Goal: Task Accomplishment & Management: Use online tool/utility

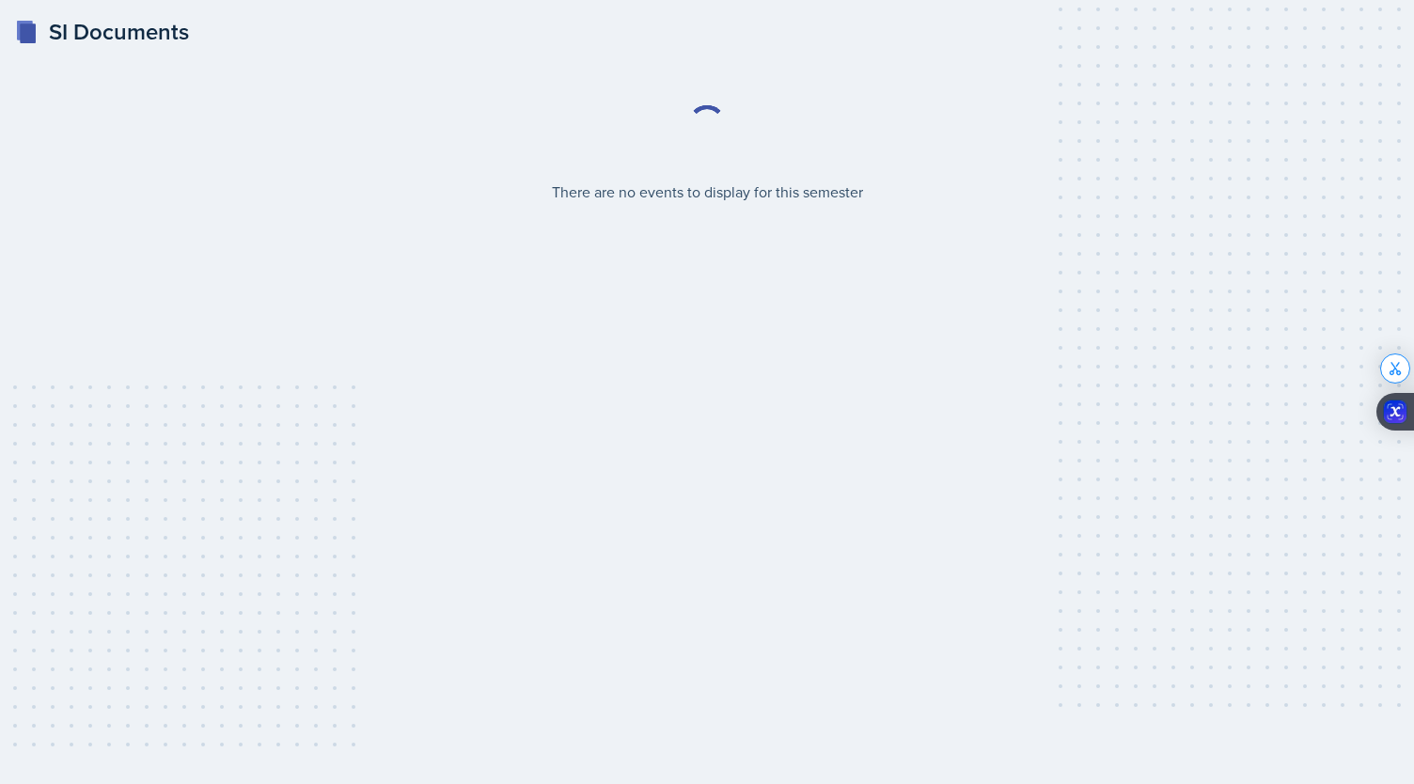
select select "2bed604d-1099-4043-b1bc-2365e8740244"
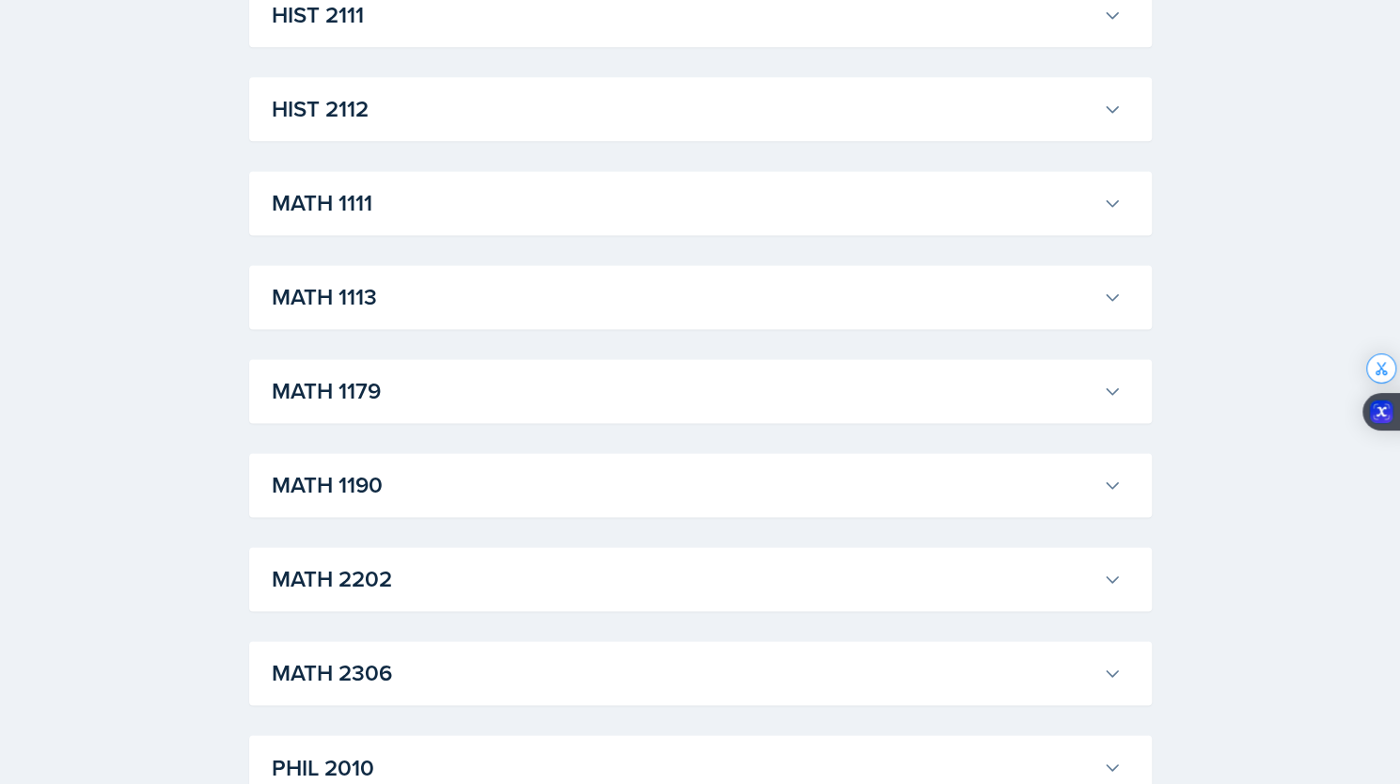
scroll to position [1408, 0]
click at [1117, 202] on icon at bounding box center [1111, 205] width 11 height 6
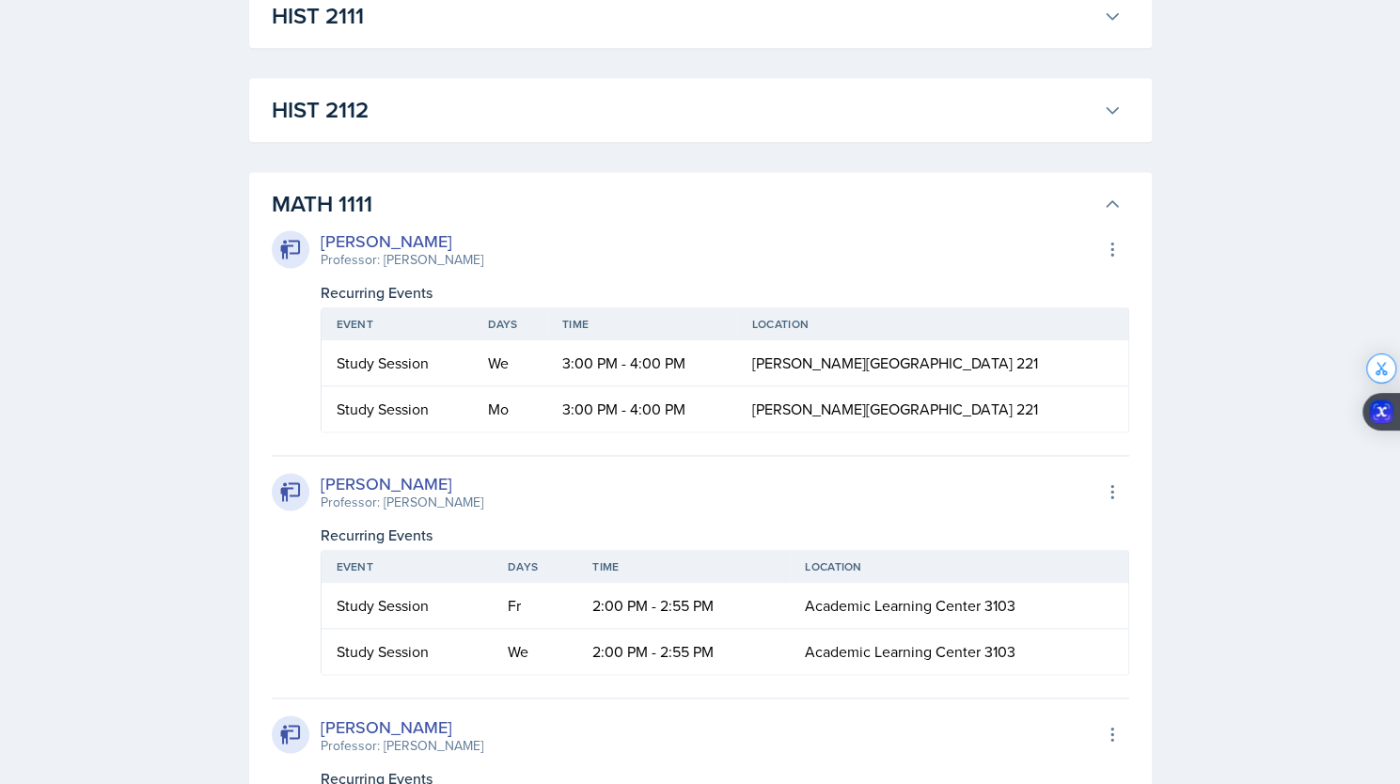
click at [1117, 201] on icon at bounding box center [1112, 204] width 19 height 19
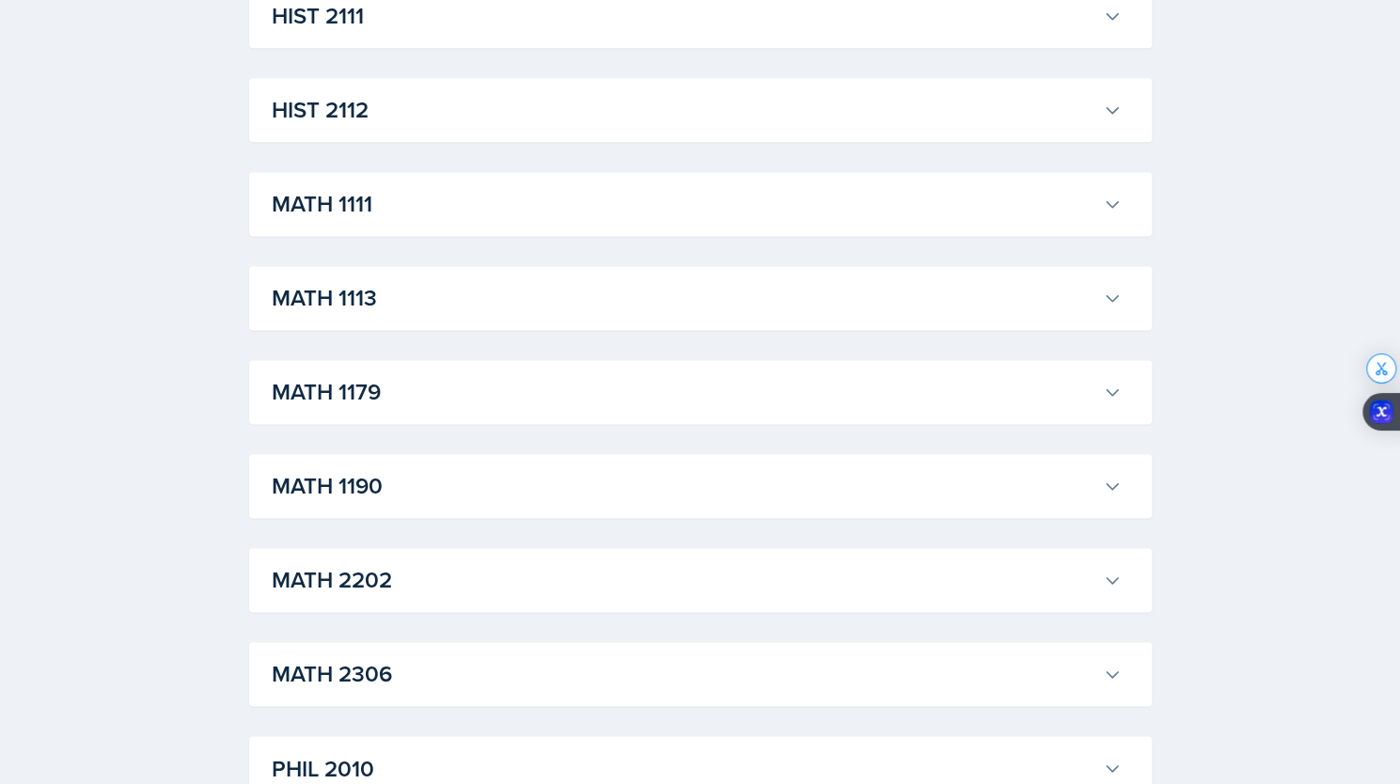
click at [1117, 293] on icon at bounding box center [1112, 298] width 19 height 19
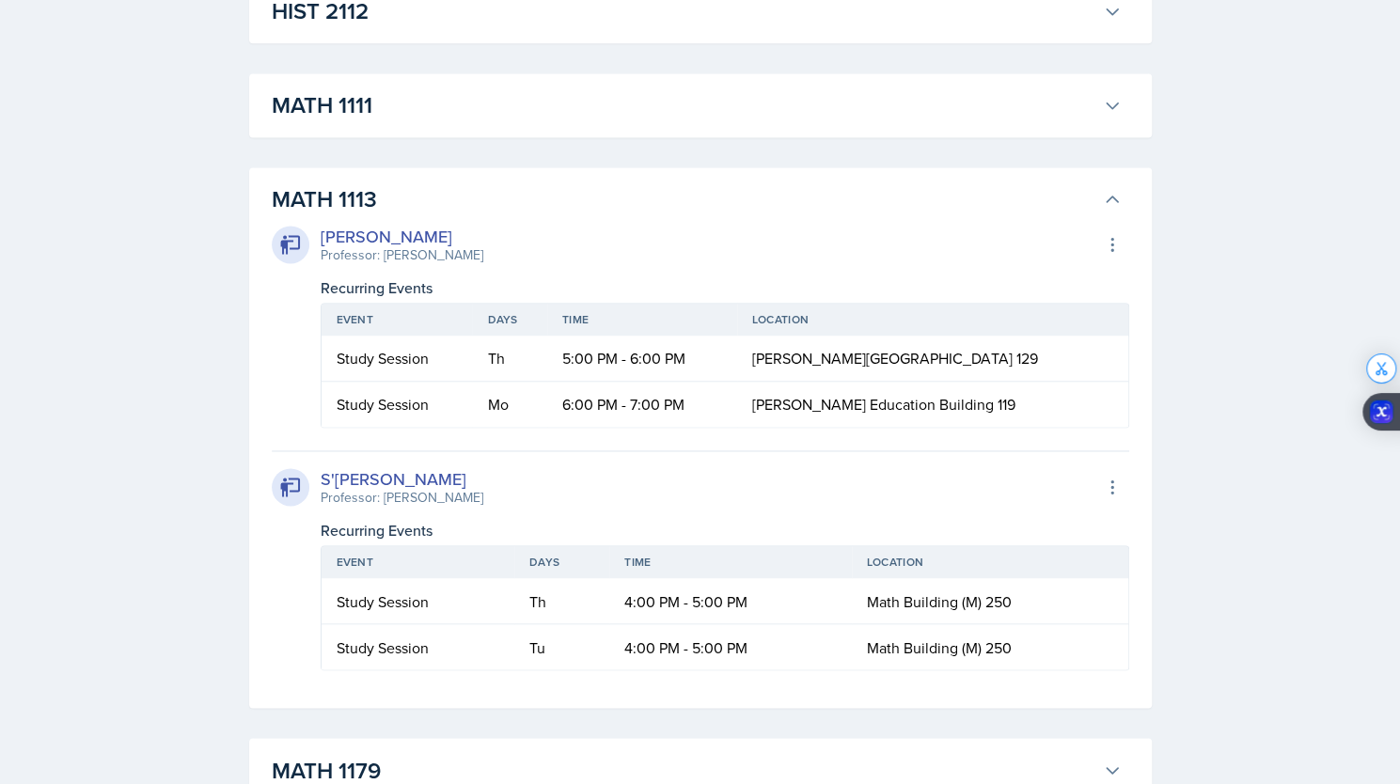
scroll to position [1508, 0]
click at [1116, 244] on icon at bounding box center [1112, 243] width 19 height 19
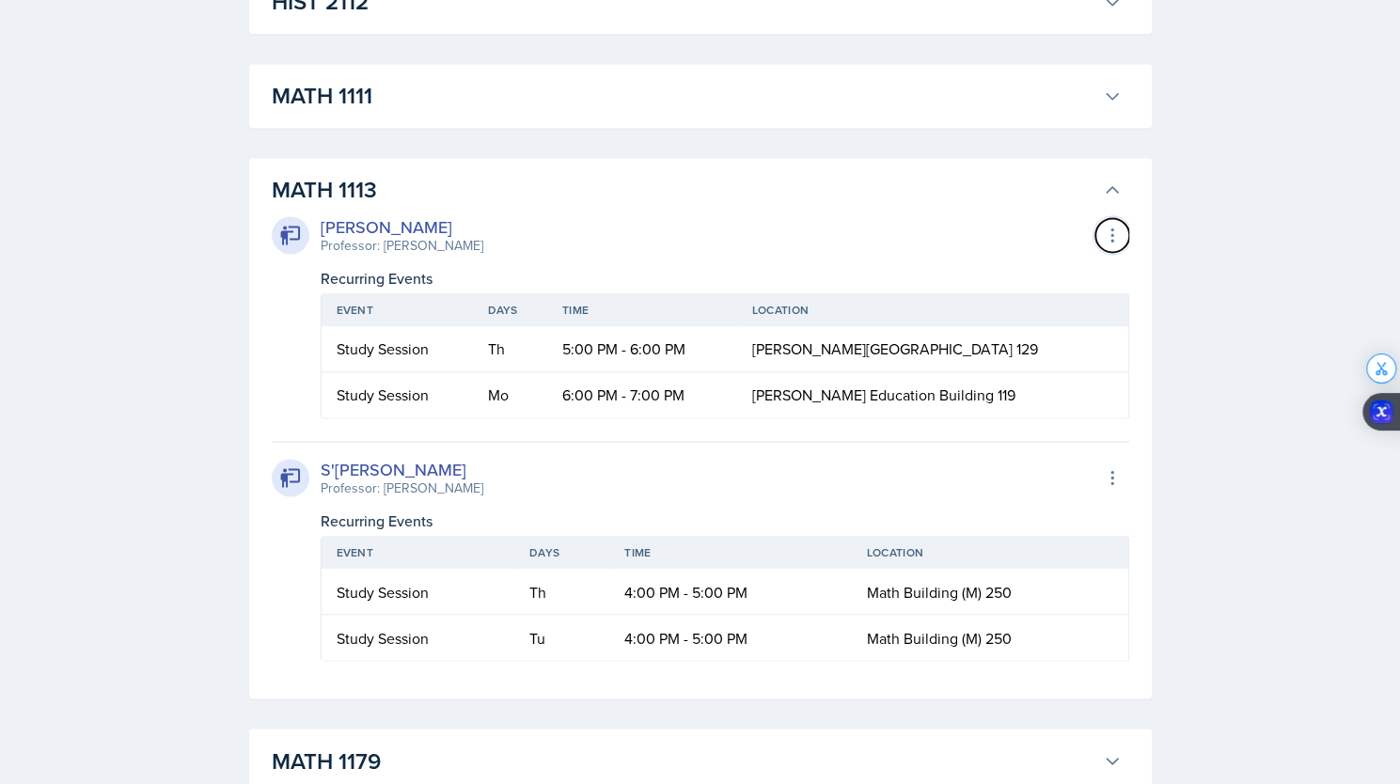
scroll to position [1483, 0]
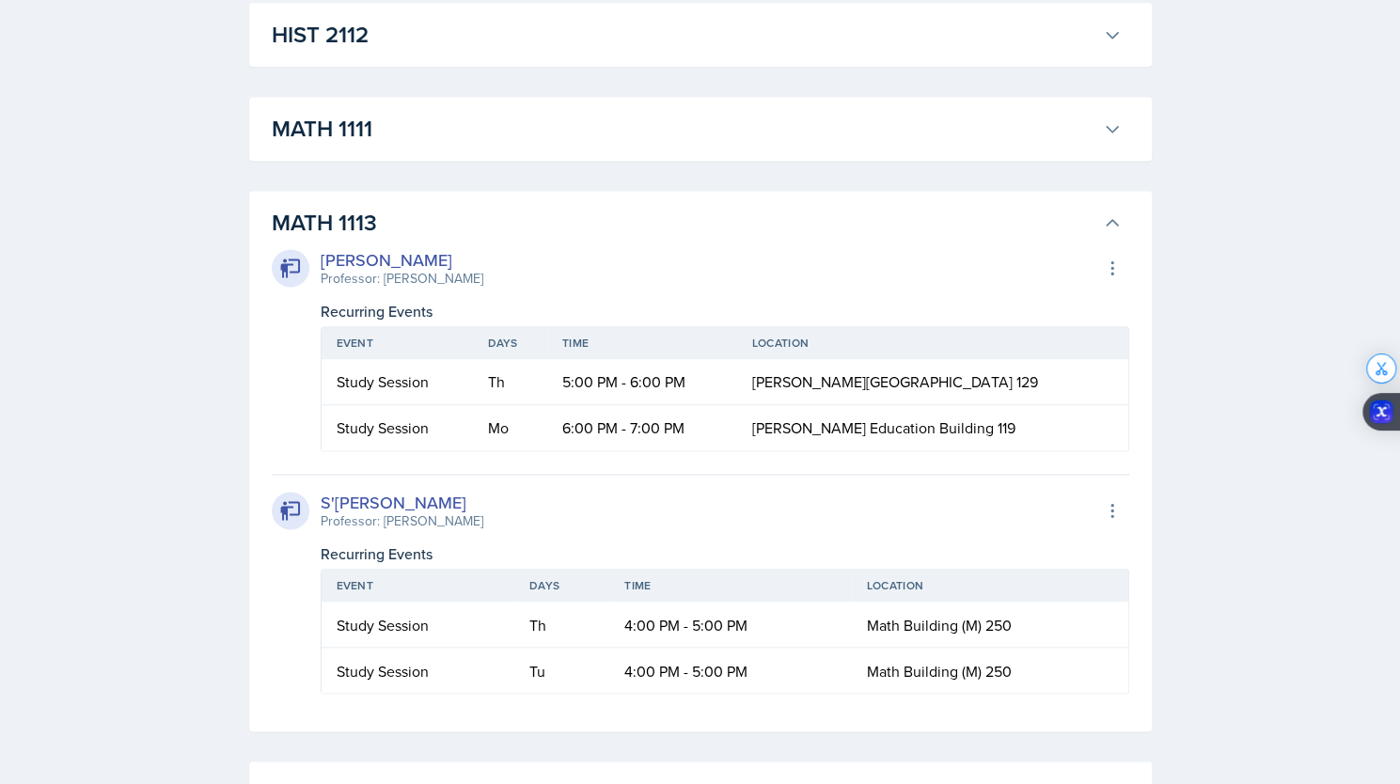
click at [1111, 137] on icon at bounding box center [1112, 128] width 19 height 19
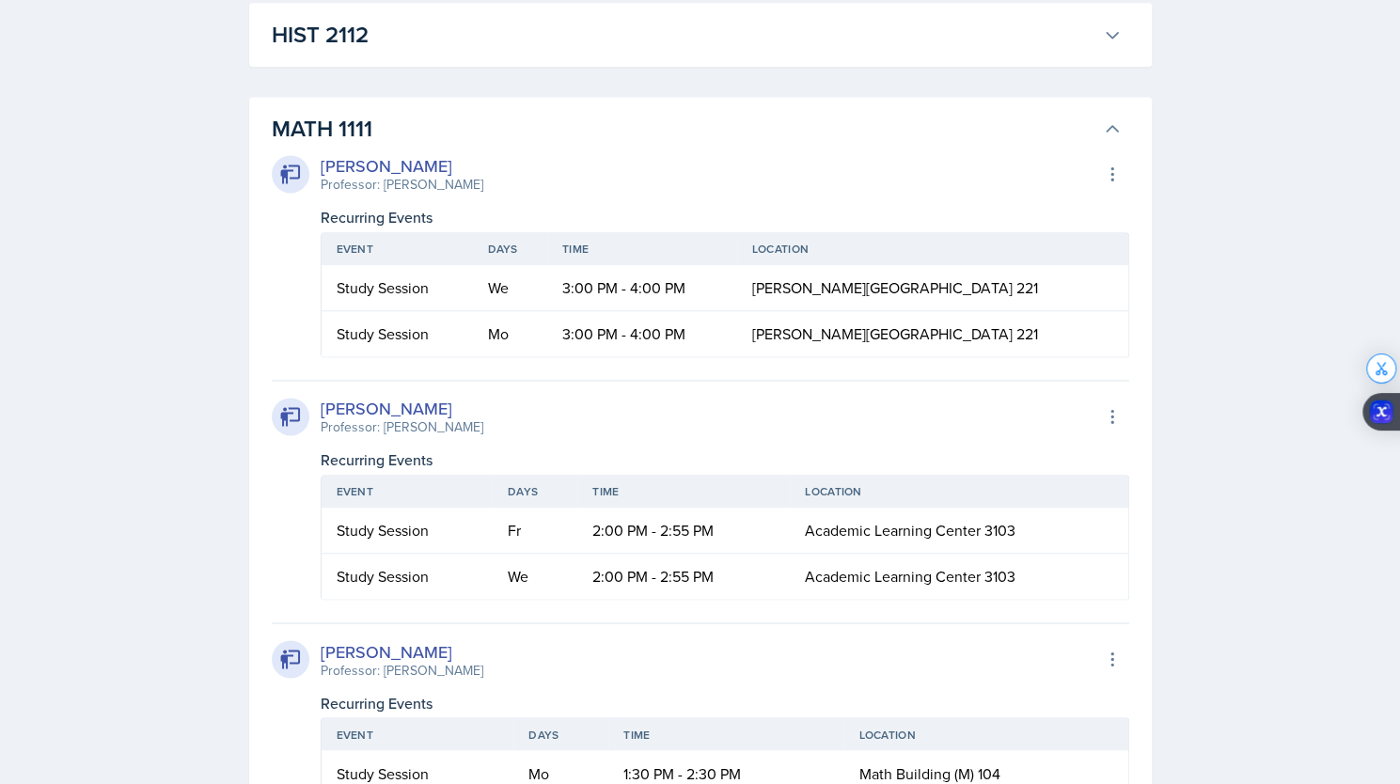
click at [1111, 137] on icon at bounding box center [1112, 128] width 19 height 19
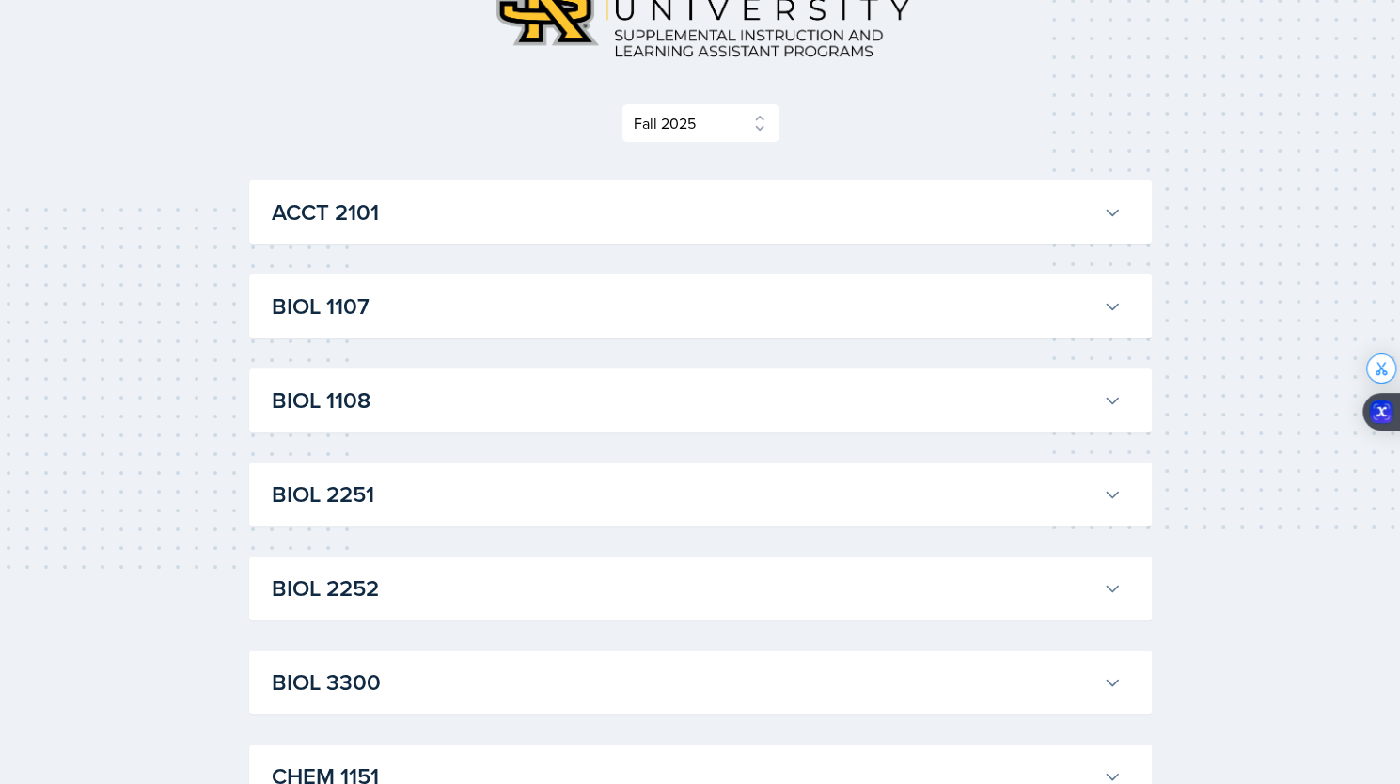
scroll to position [172, 0]
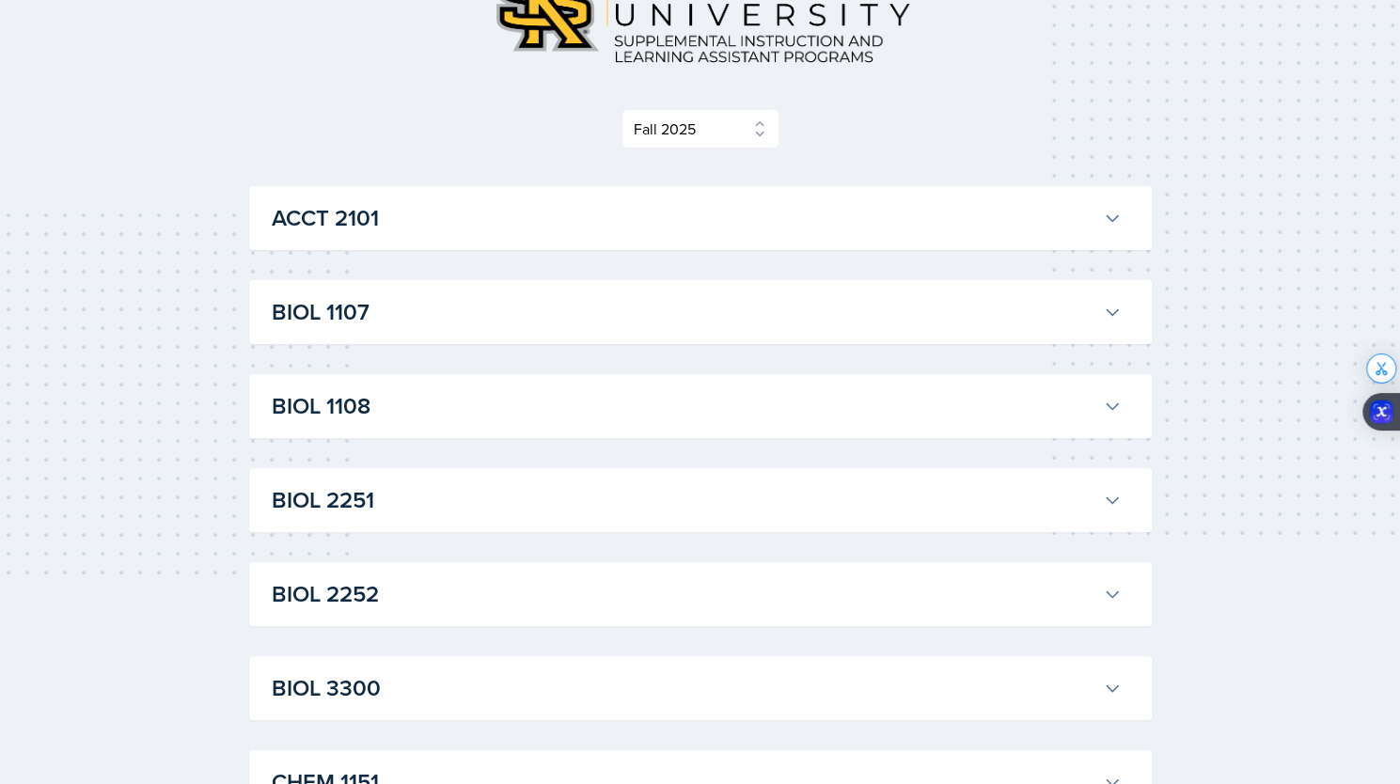
click at [1121, 305] on icon at bounding box center [1112, 312] width 19 height 19
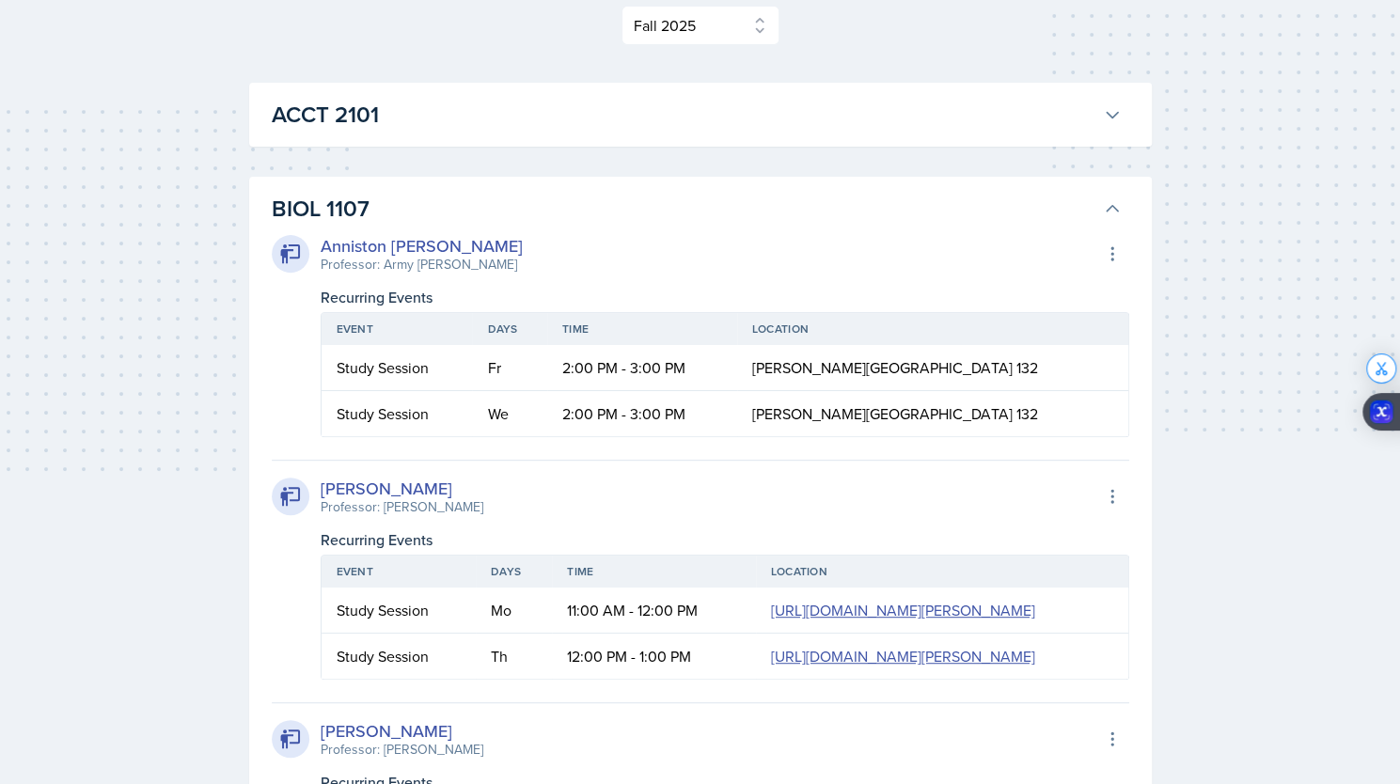
scroll to position [271, 0]
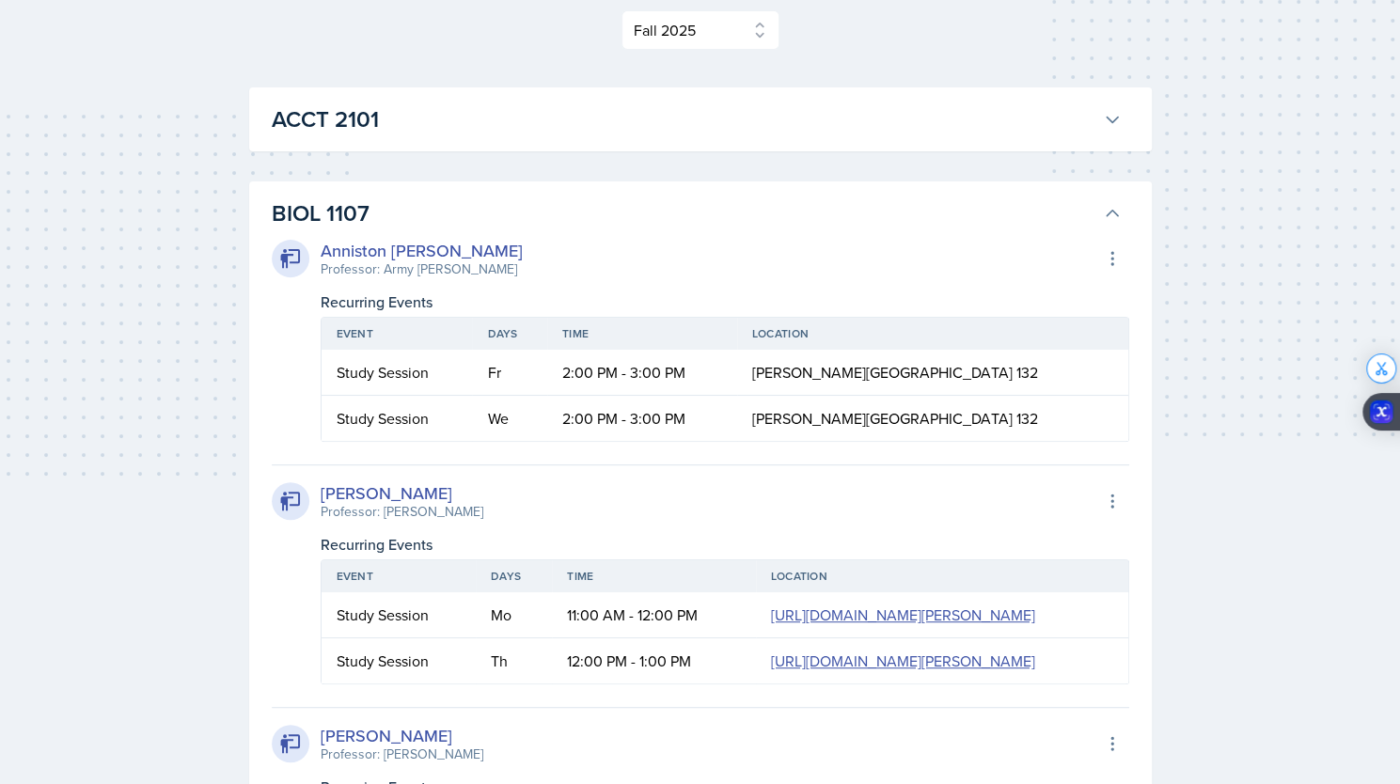
click at [1107, 208] on icon at bounding box center [1112, 213] width 19 height 19
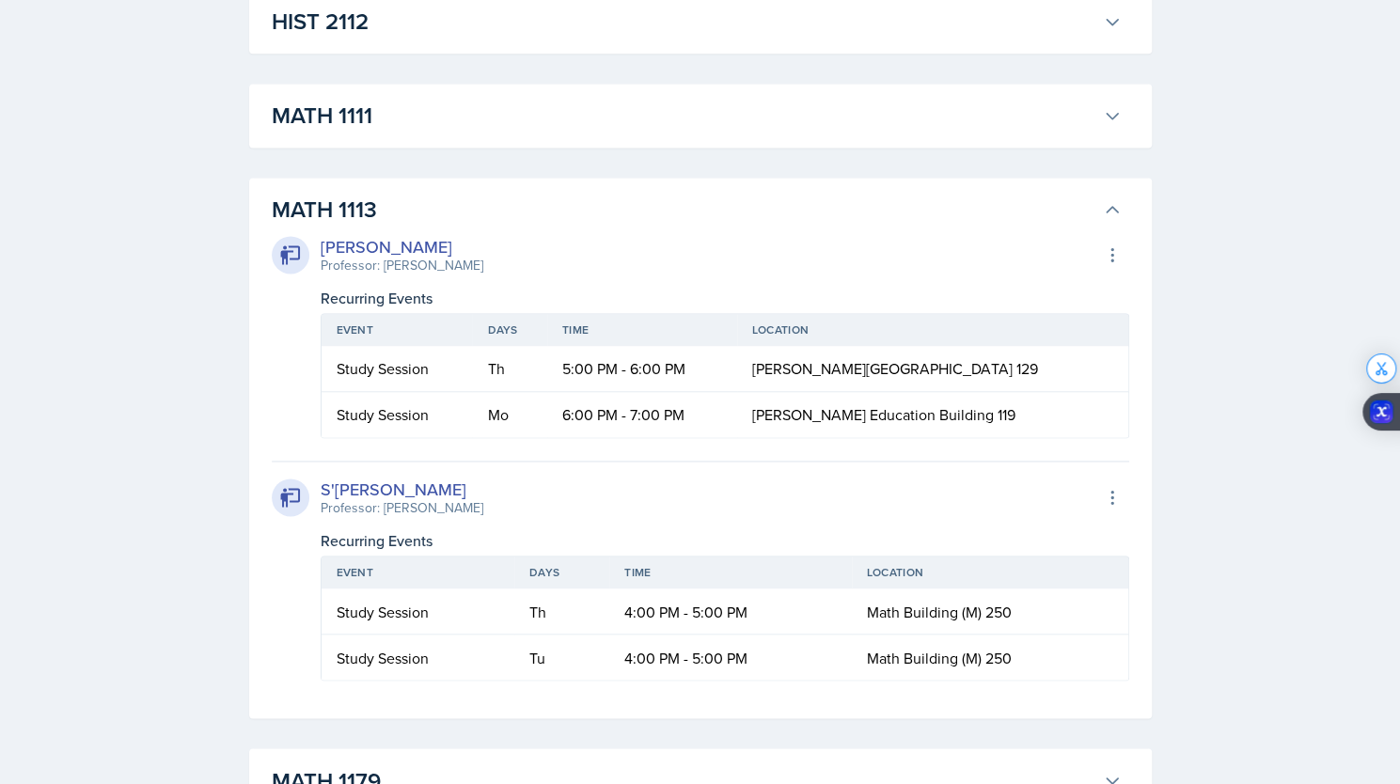
scroll to position [1518, 0]
